Goal: Find contact information: Find contact information

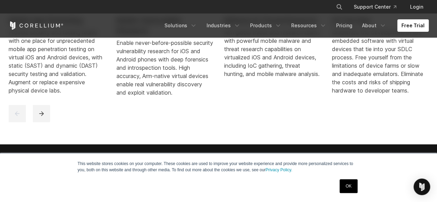
scroll to position [379, 0]
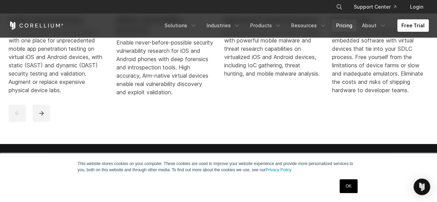
click at [348, 27] on link "Pricing" at bounding box center [344, 25] width 25 height 12
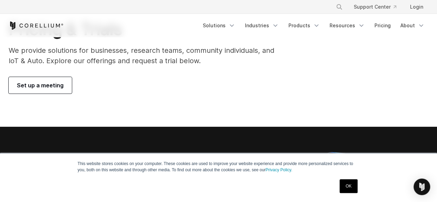
scroll to position [51, 0]
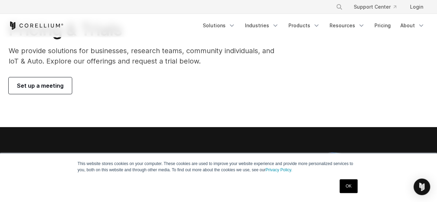
click at [35, 86] on span "Set up a meeting" at bounding box center [40, 85] width 47 height 8
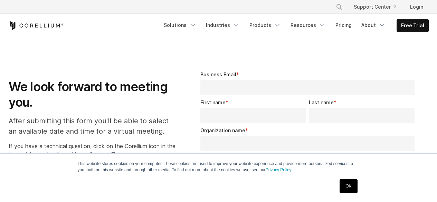
select select "**"
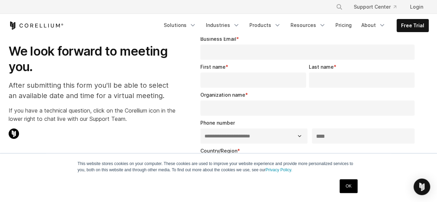
scroll to position [35, 0]
